Goal: Book appointment/travel/reservation

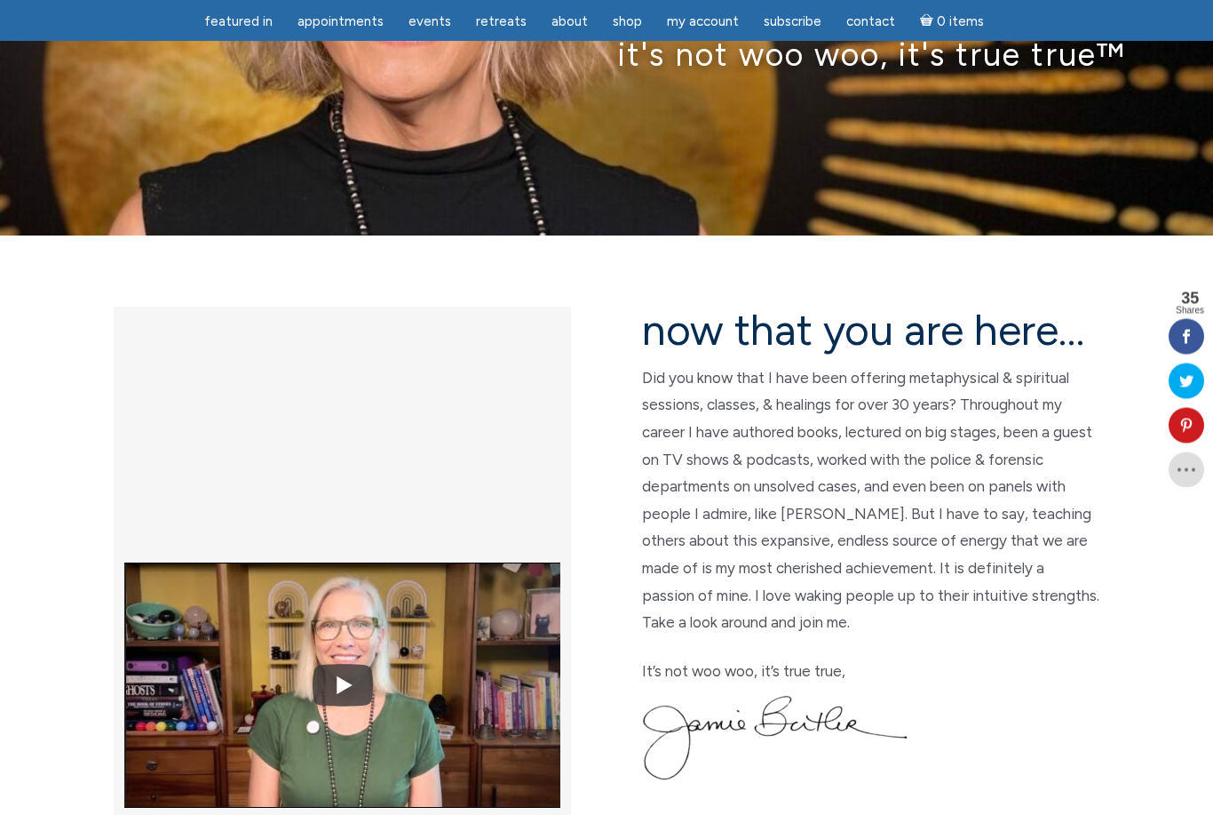
scroll to position [245, 0]
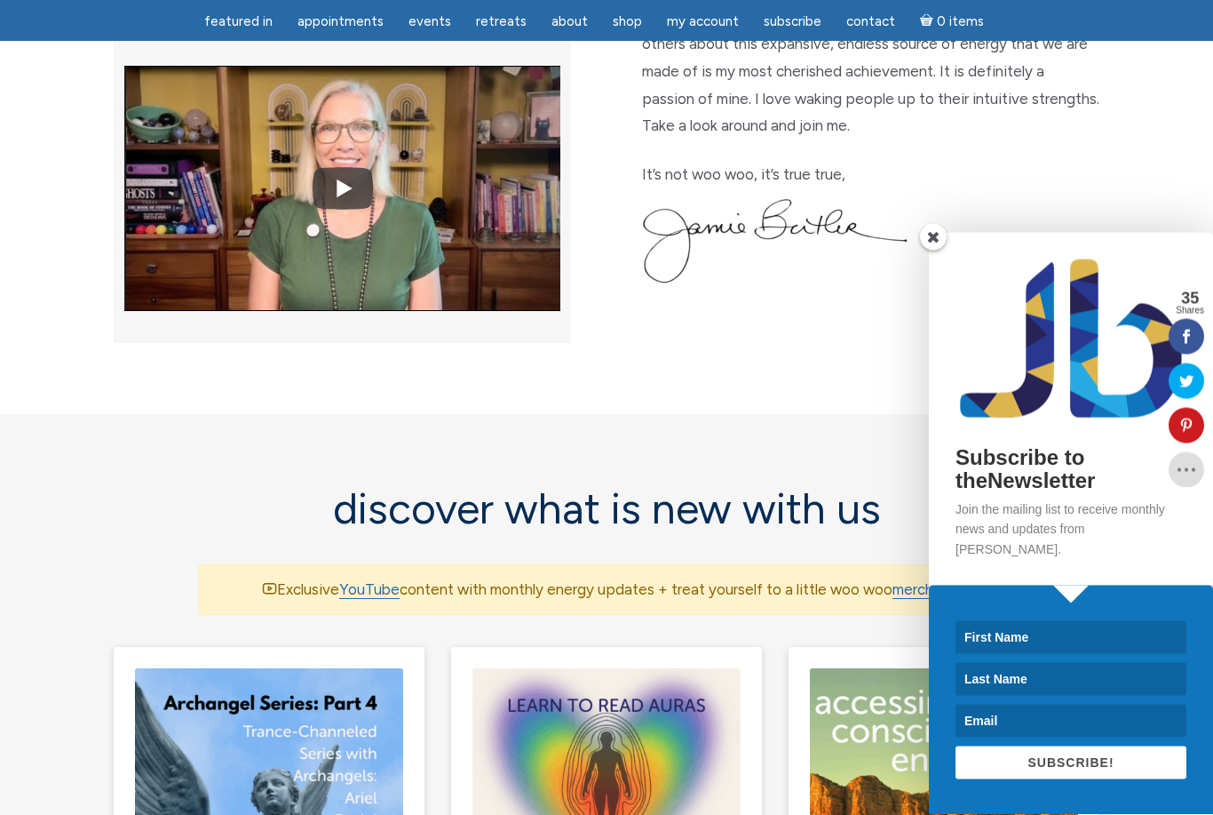
click at [935, 251] on span at bounding box center [933, 237] width 27 height 27
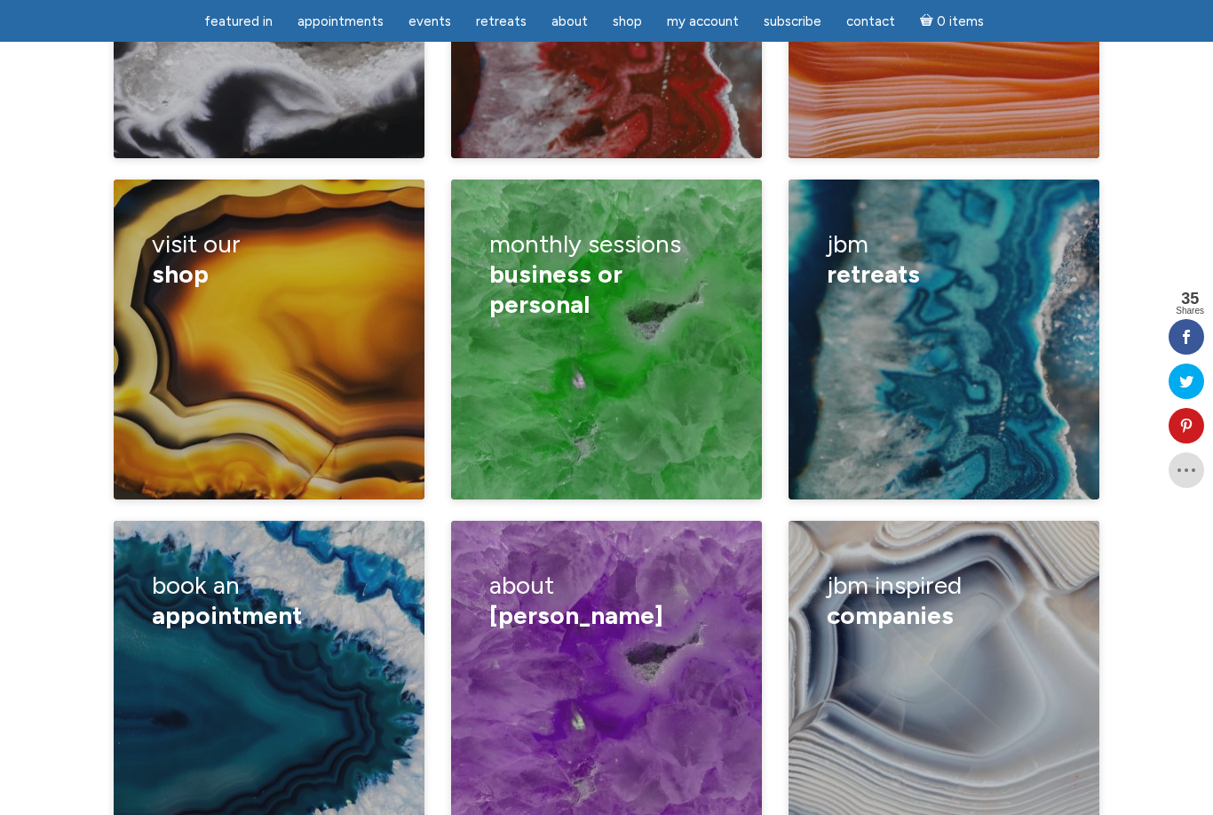
scroll to position [2825, 0]
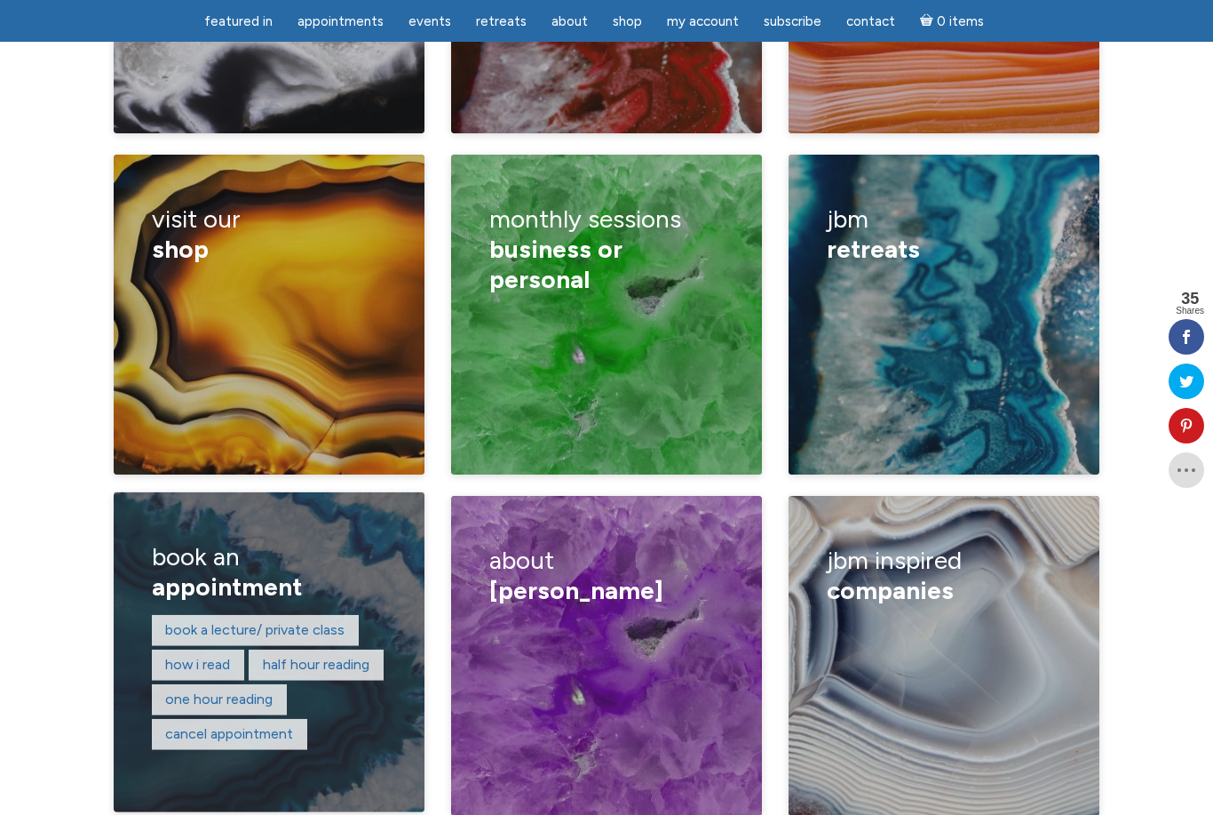
click at [317, 614] on div "Book a lecture/ private class How I read Half hour reading One hour reading Can…" at bounding box center [269, 683] width 235 height 139
click at [242, 690] on link "One hour reading" at bounding box center [218, 698] width 107 height 17
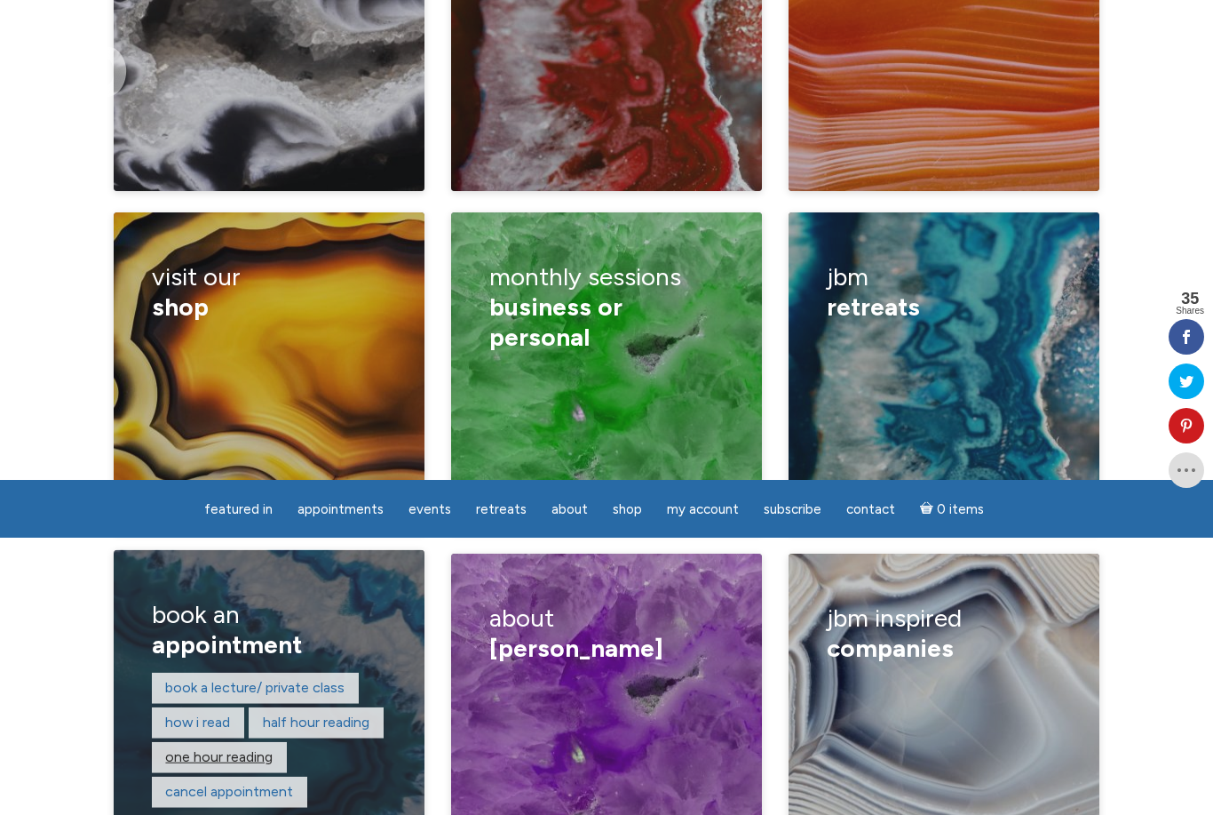
scroll to position [2882, 0]
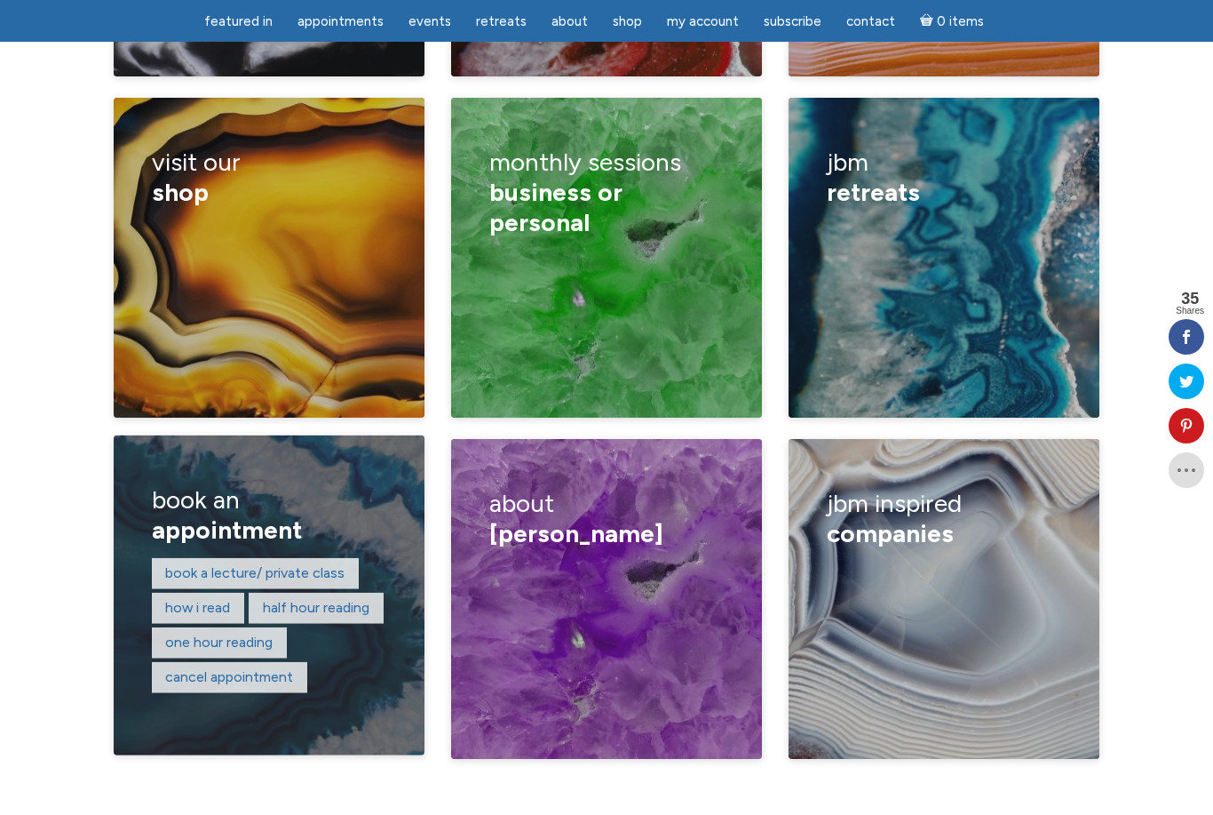
click at [336, 557] on div "Book a lecture/ private class How I read Half hour reading One hour reading Can…" at bounding box center [269, 626] width 235 height 139
click at [299, 564] on link "Book a lecture/ private class" at bounding box center [254, 572] width 179 height 17
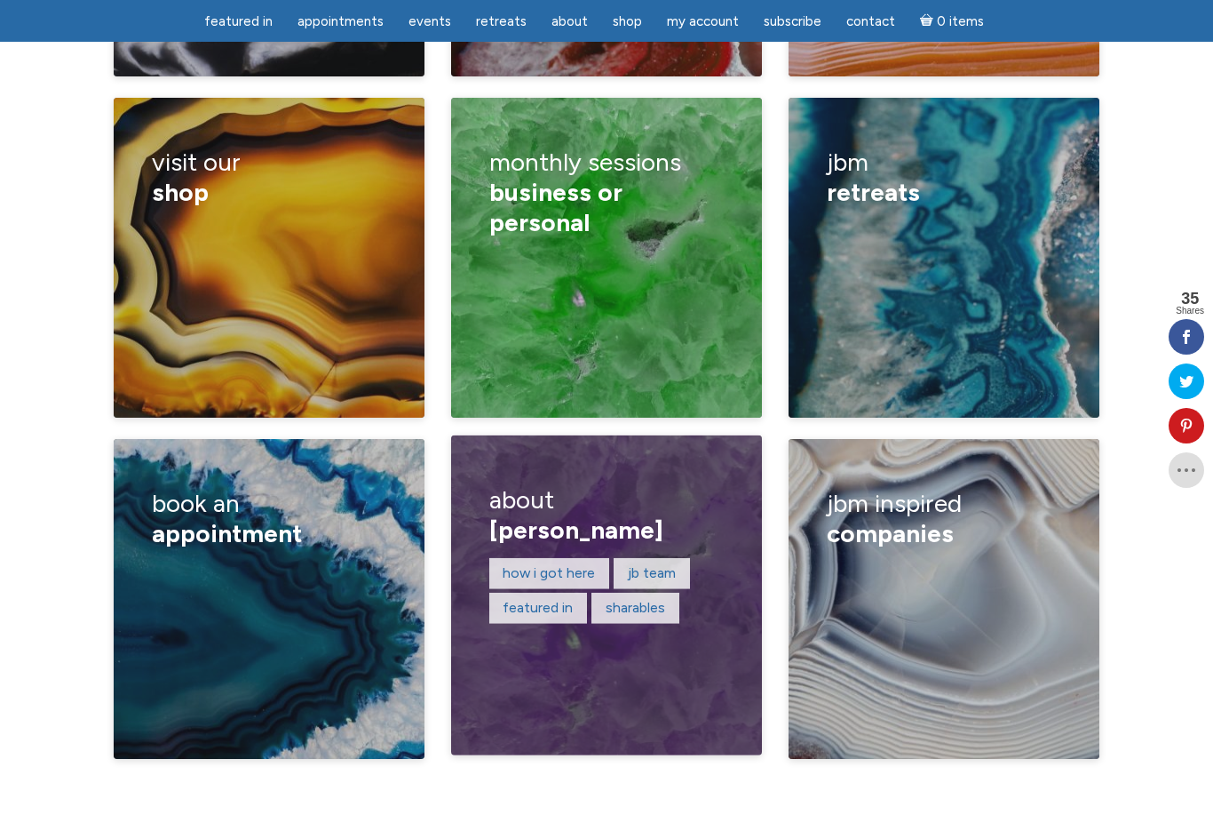
click at [590, 473] on h3 "about Jamie Butler" at bounding box center [606, 515] width 235 height 84
click at [569, 564] on link "How I got here" at bounding box center [549, 572] width 92 height 17
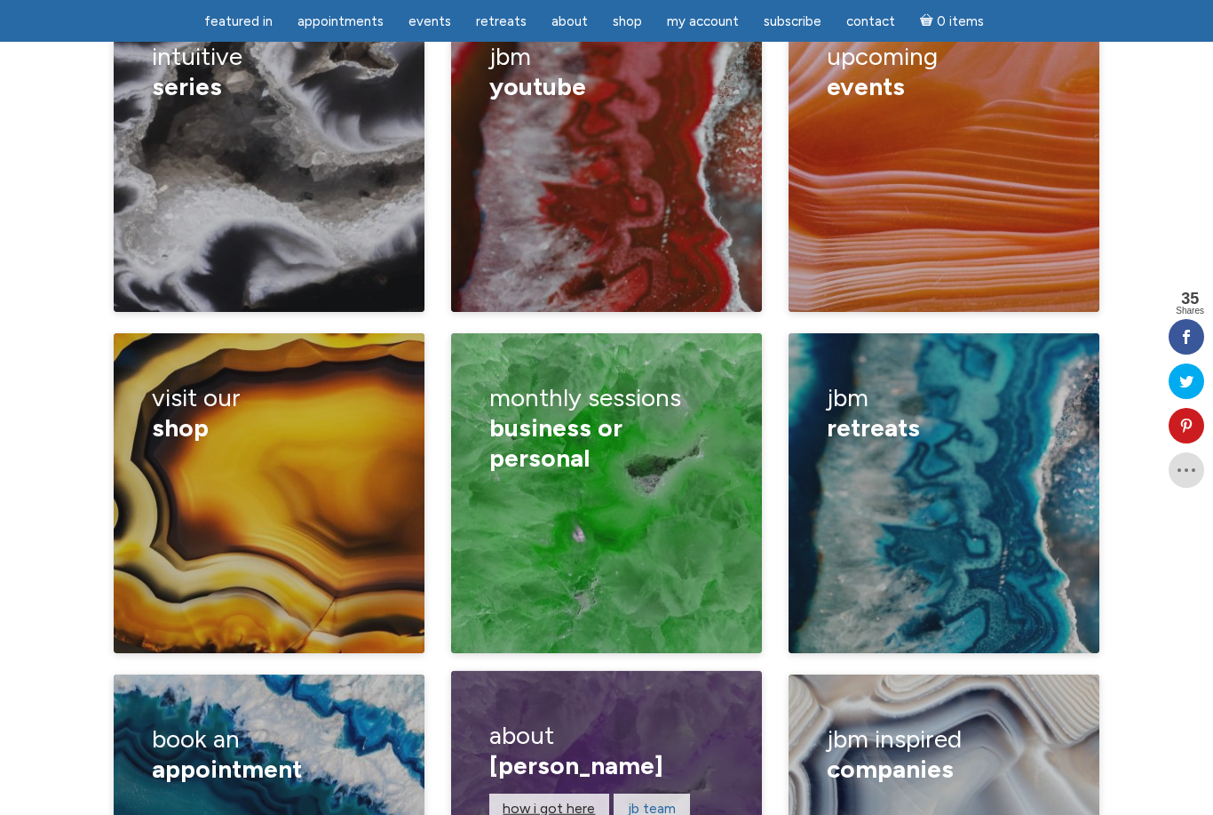
scroll to position [2645, 0]
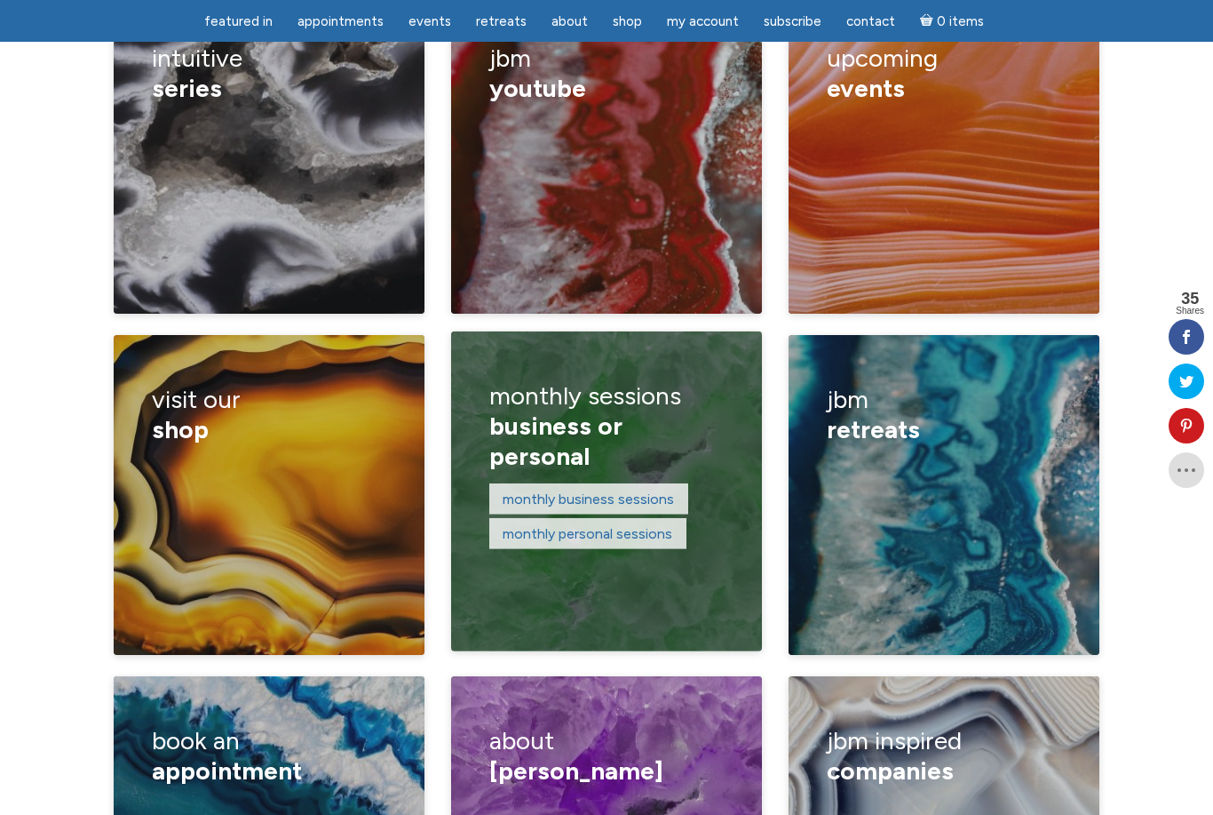
click at [622, 483] on div "monthly business sessions monthly personal sessions" at bounding box center [606, 517] width 235 height 69
click at [639, 524] on link "monthly personal sessions" at bounding box center [588, 532] width 170 height 17
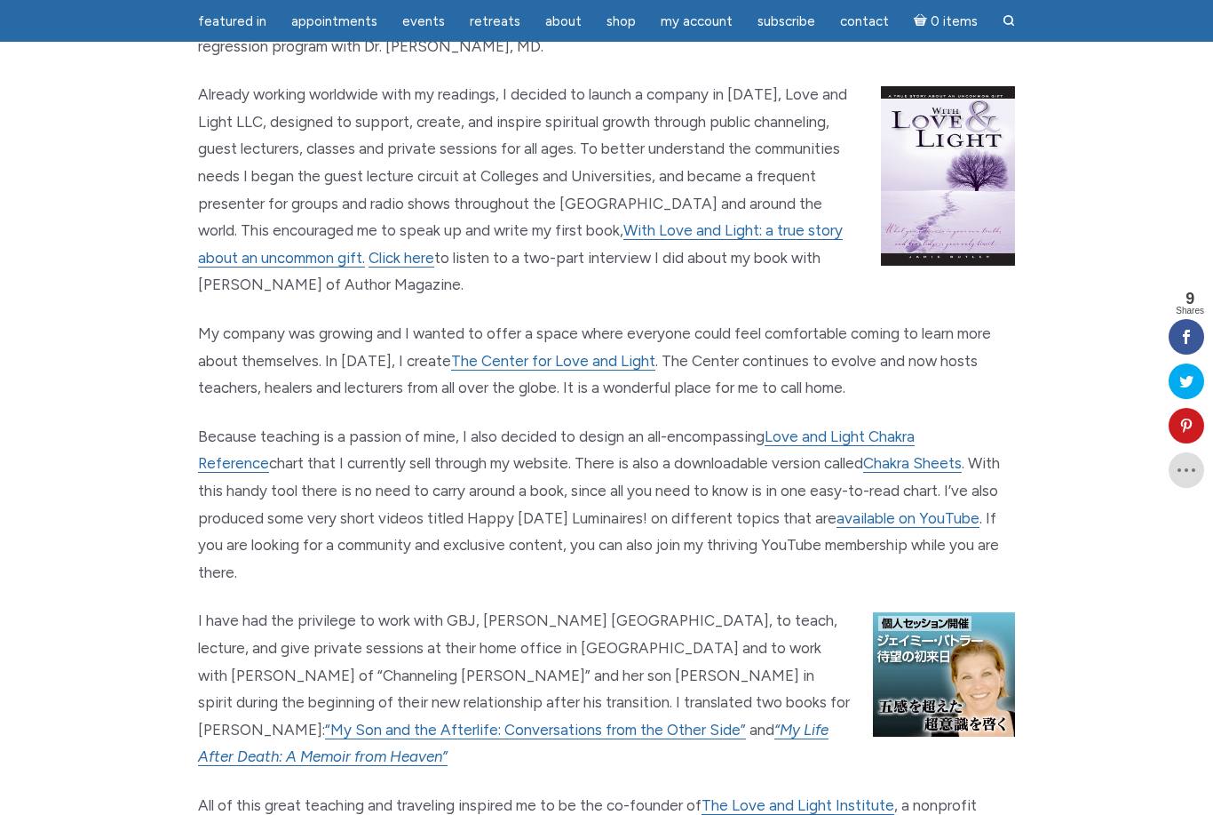
scroll to position [1491, 0]
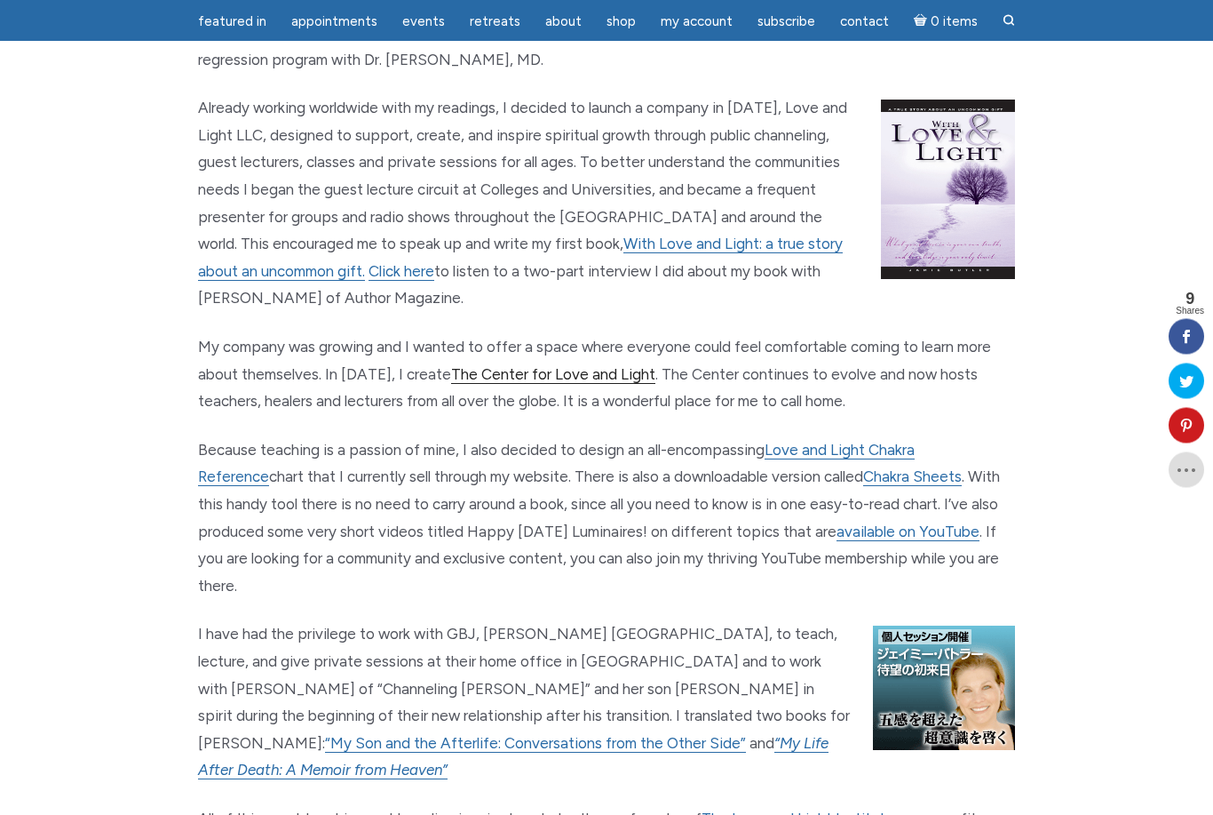
click at [577, 366] on link "The Center for Love and Light" at bounding box center [553, 375] width 204 height 19
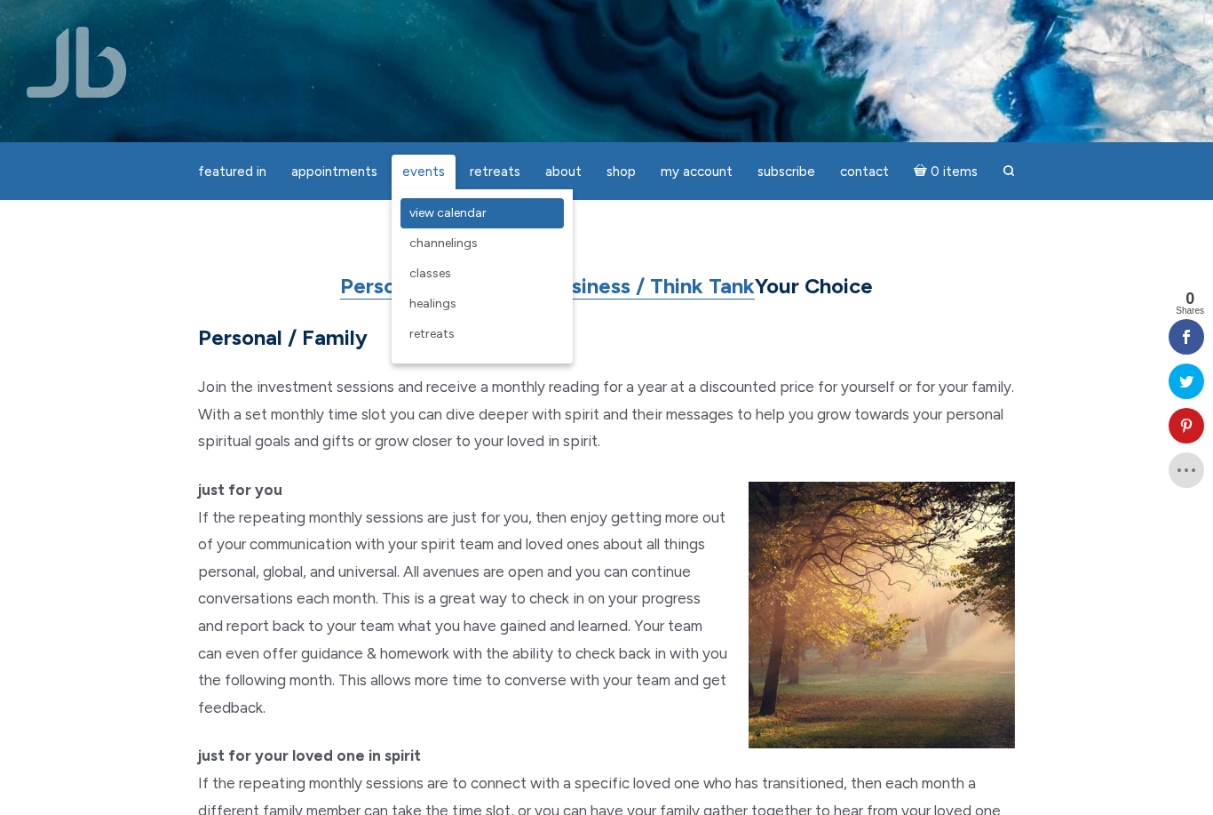
click at [473, 217] on span "View Calendar" at bounding box center [448, 212] width 77 height 15
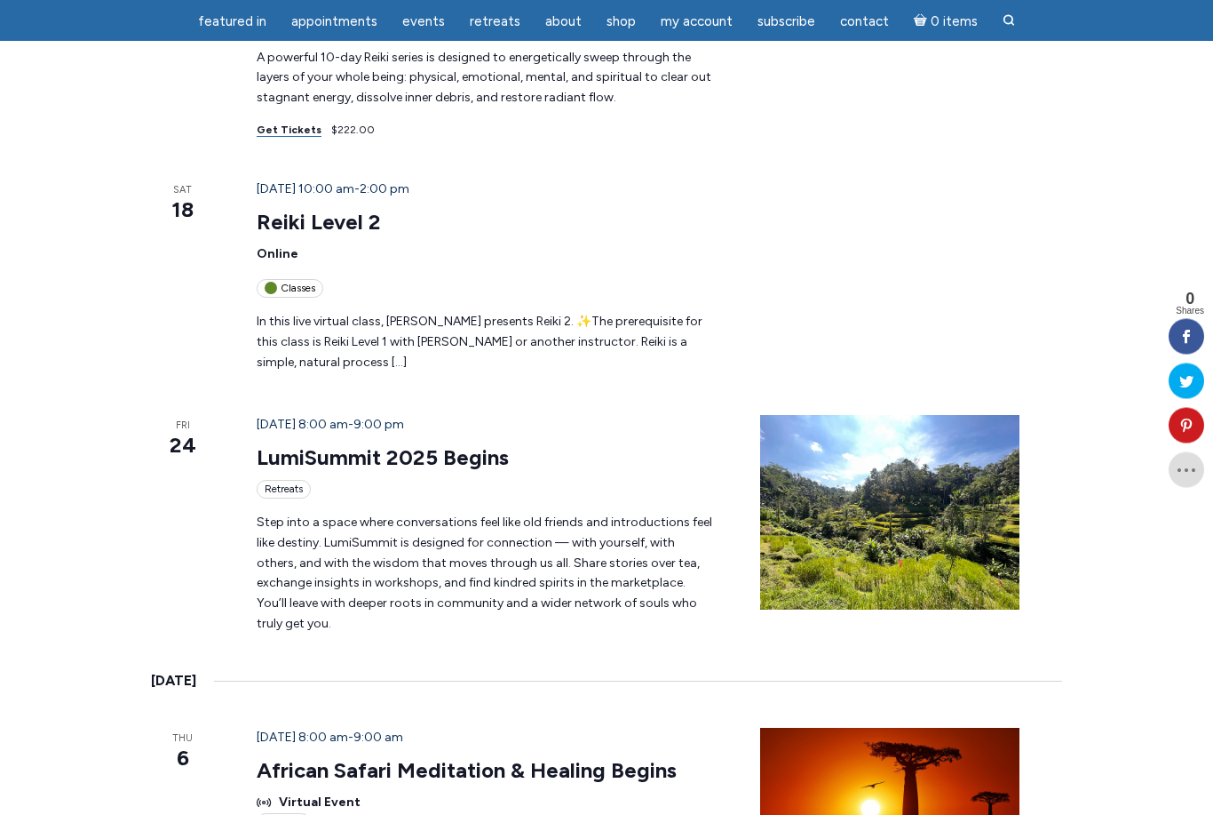
scroll to position [1568, 0]
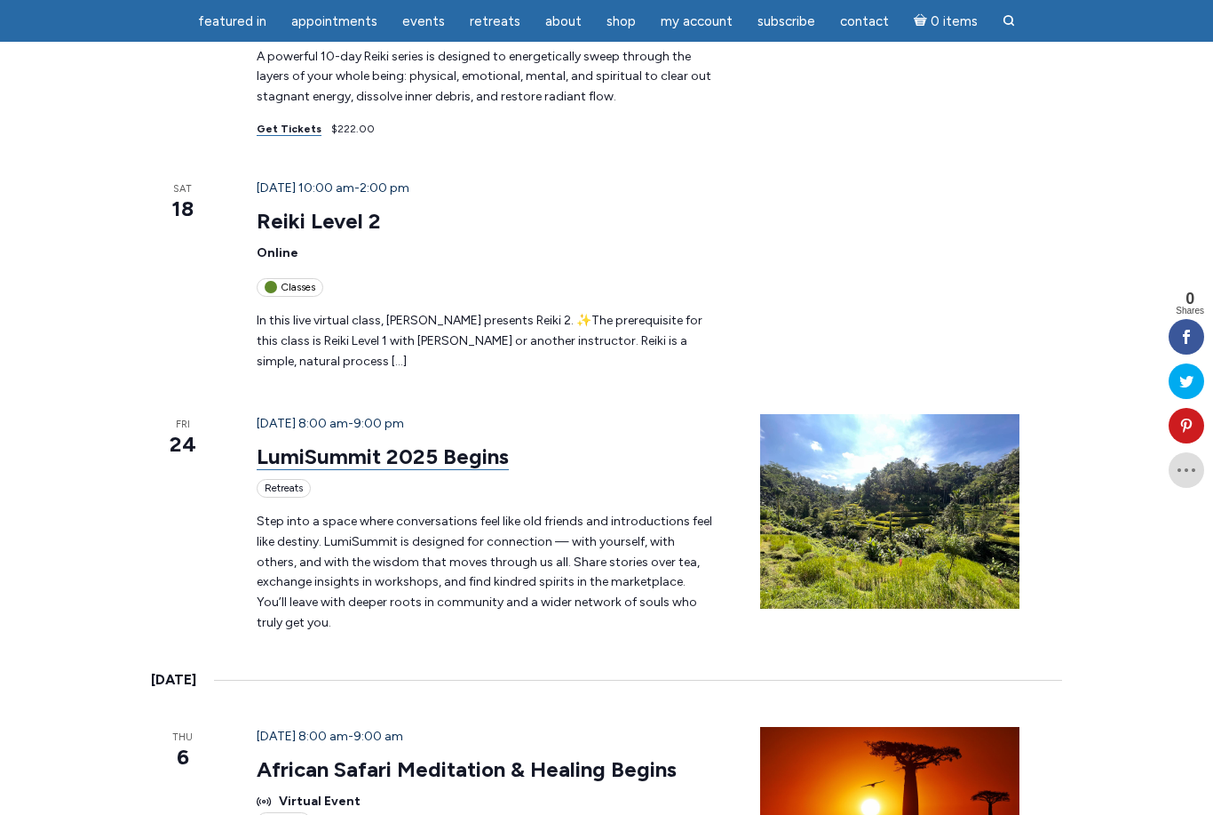
click at [368, 443] on link "LumiSummit 2025 Begins" at bounding box center [383, 456] width 252 height 27
